Goal: Information Seeking & Learning: Learn about a topic

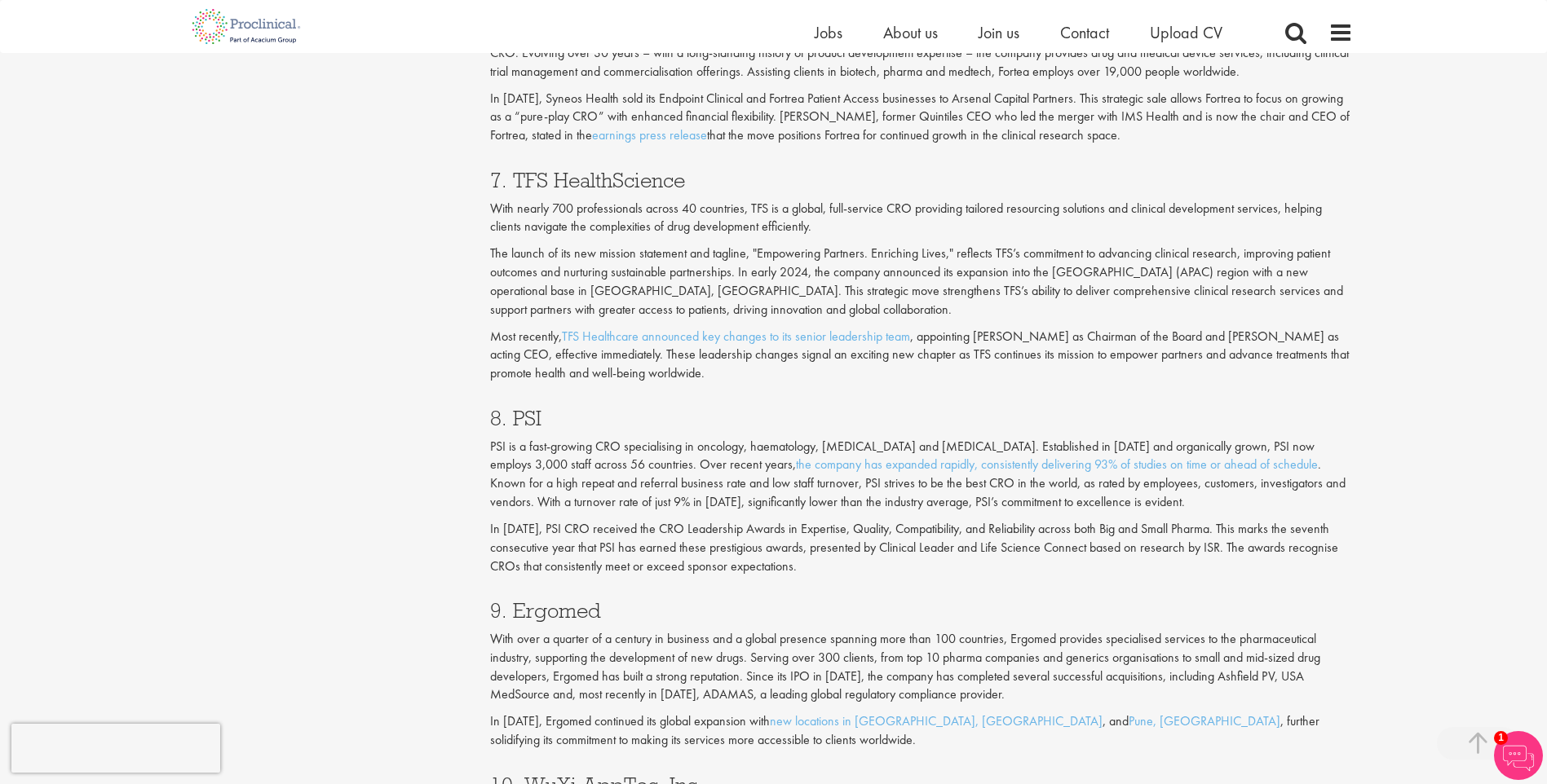
scroll to position [3119, 0]
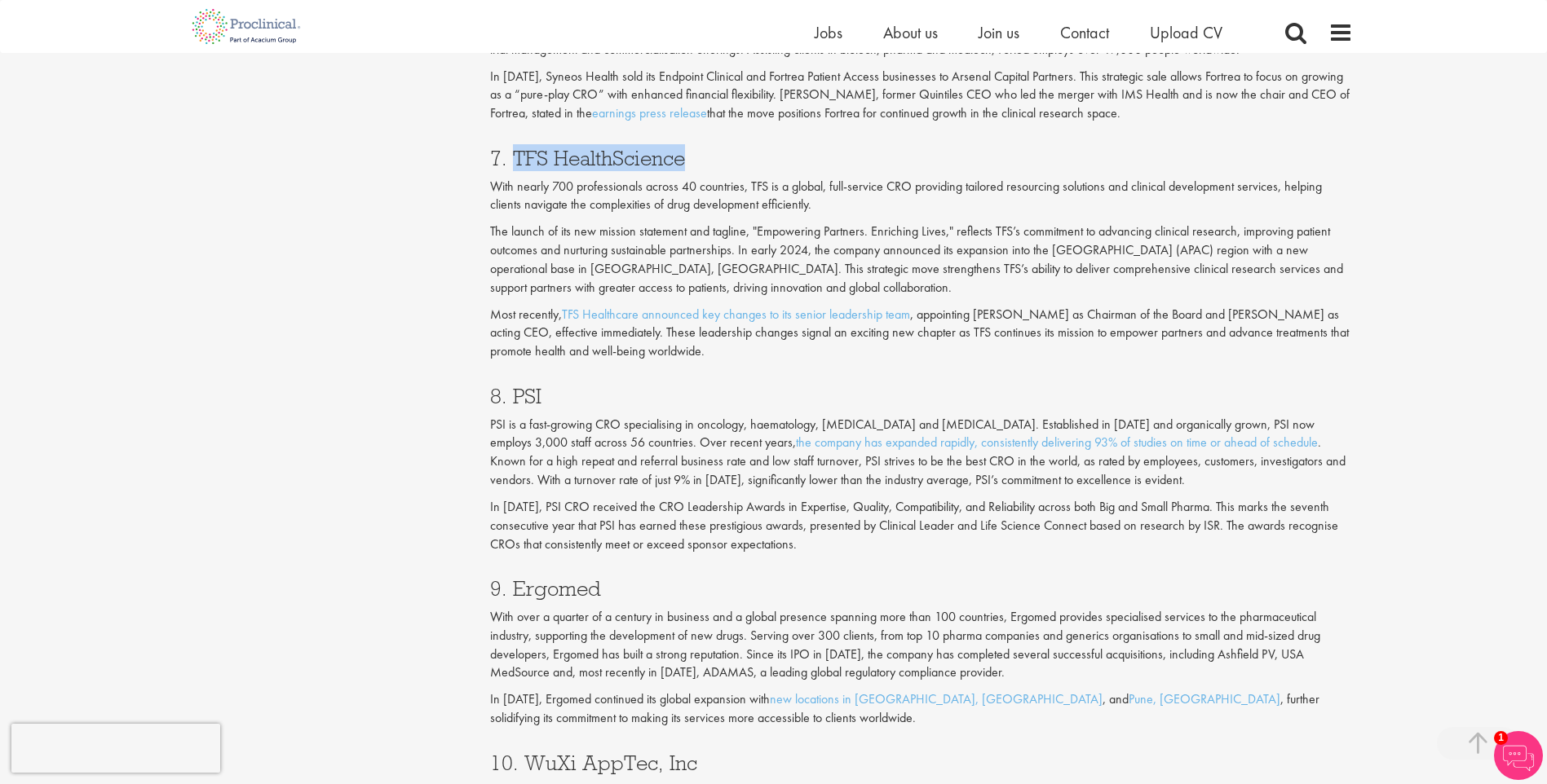
drag, startPoint x: 517, startPoint y: 155, endPoint x: 681, endPoint y: 163, distance: 164.2
click at [681, 163] on h3 "7. TFS HealthScience" at bounding box center [922, 158] width 862 height 22
copy h3 "TFS HealthScience"
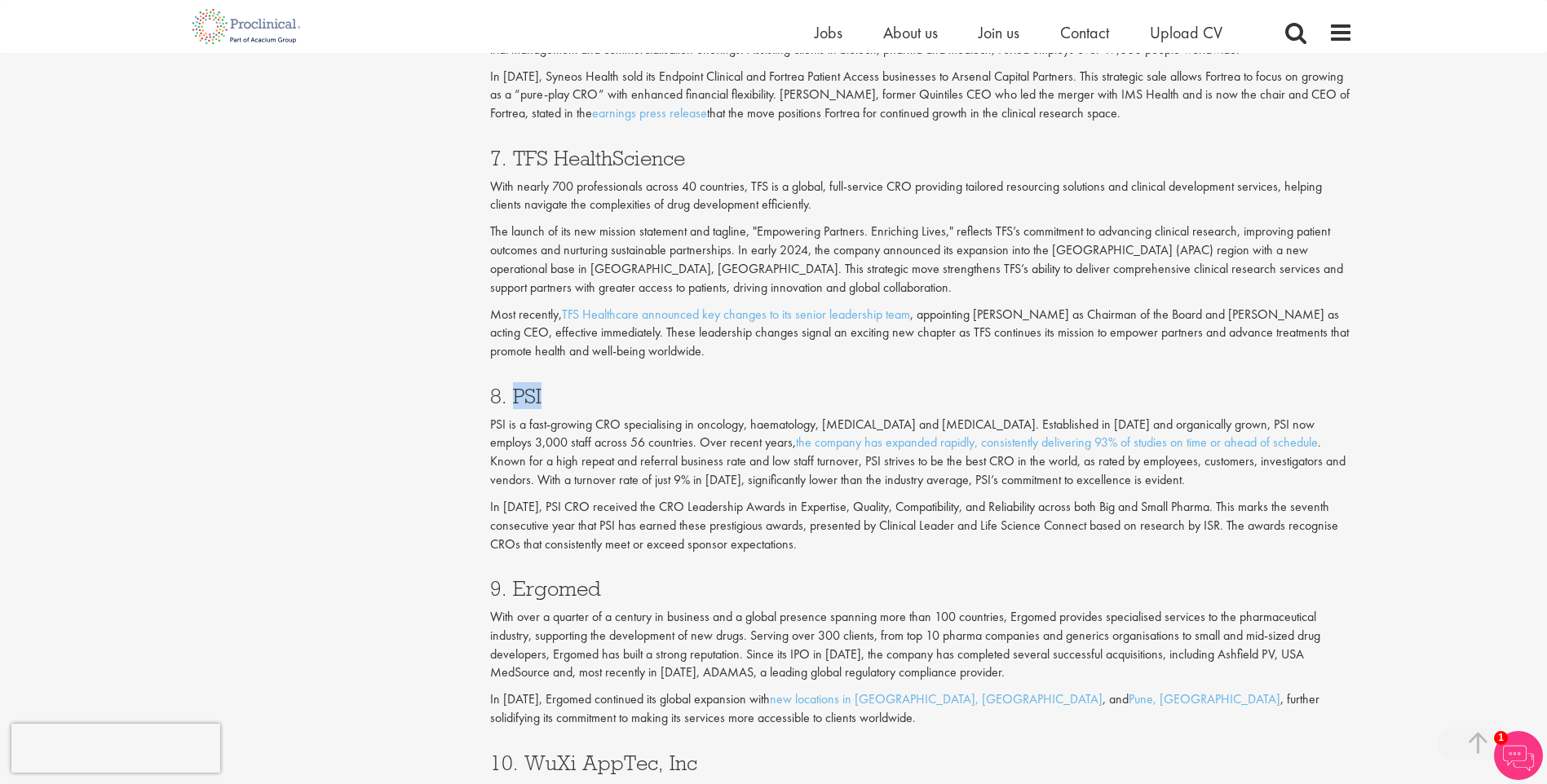
drag, startPoint x: 509, startPoint y: 394, endPoint x: 541, endPoint y: 396, distance: 32.1
click at [541, 396] on h3 "8. PSI" at bounding box center [922, 396] width 862 height 22
drag, startPoint x: 512, startPoint y: 587, endPoint x: 646, endPoint y: 589, distance: 134.0
click at [646, 589] on h3 "9. Ergomed" at bounding box center [922, 589] width 862 height 22
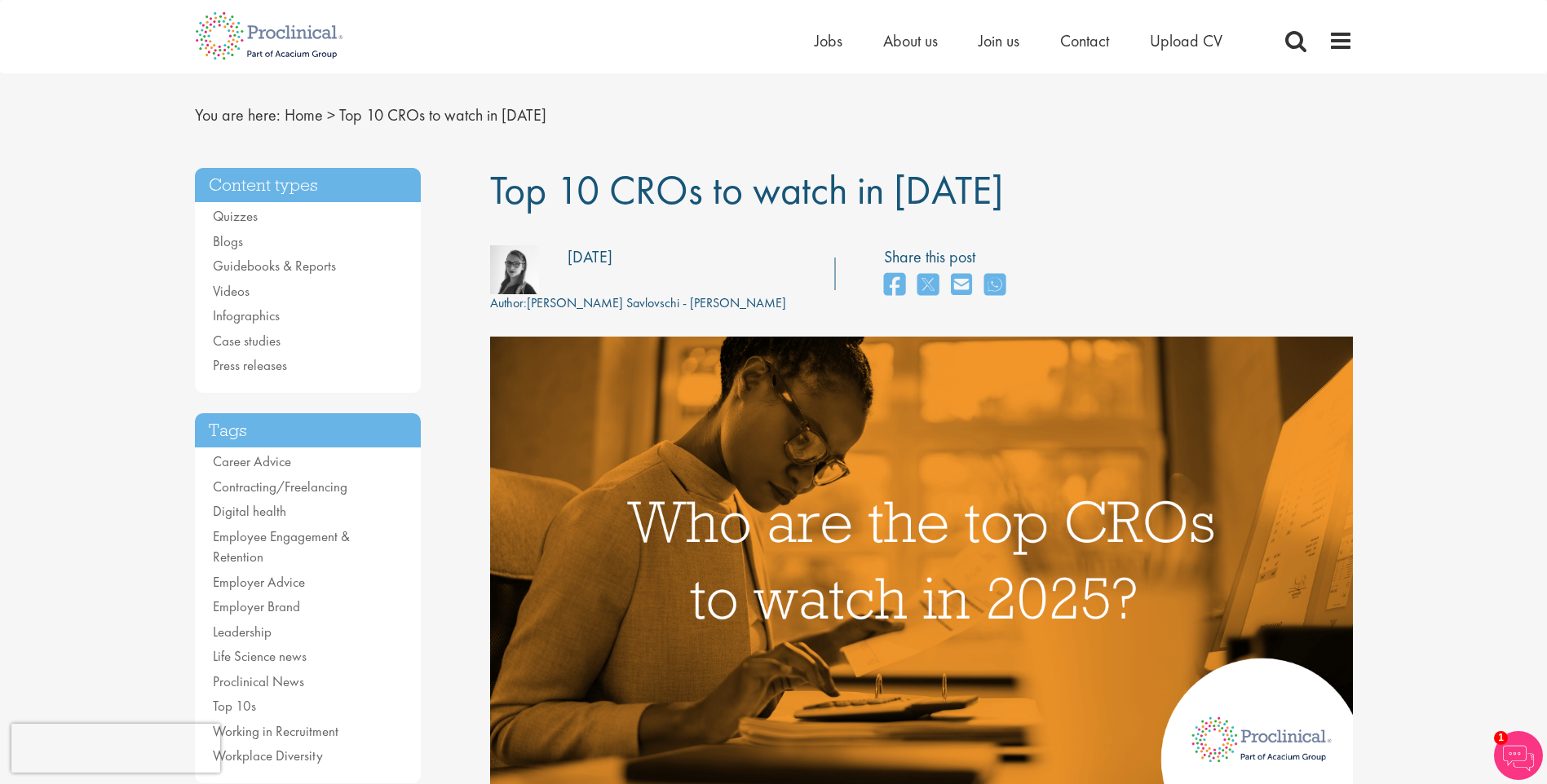
scroll to position [0, 0]
